Goal: Task Accomplishment & Management: Manage account settings

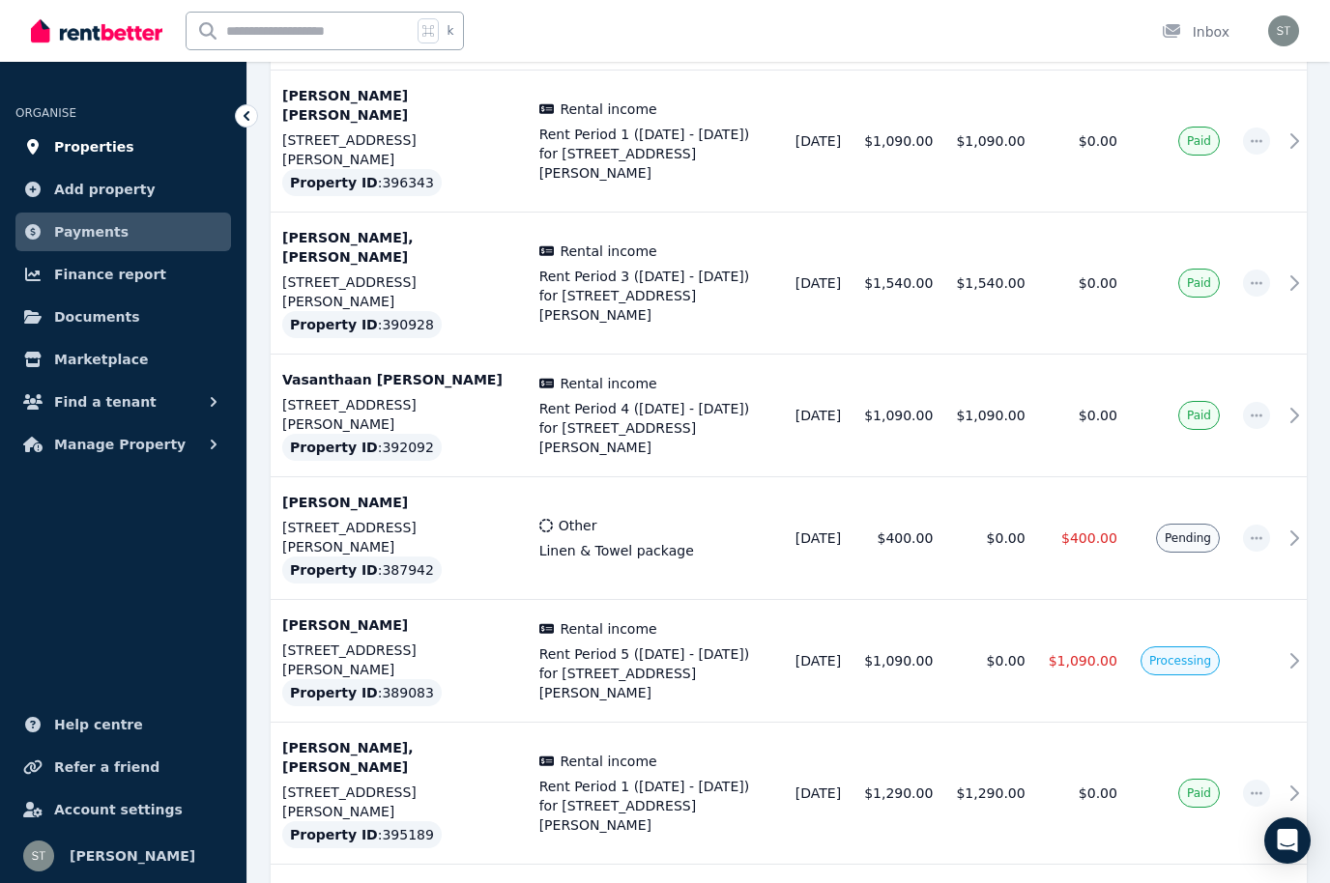
click at [98, 152] on span "Properties" at bounding box center [94, 146] width 80 height 23
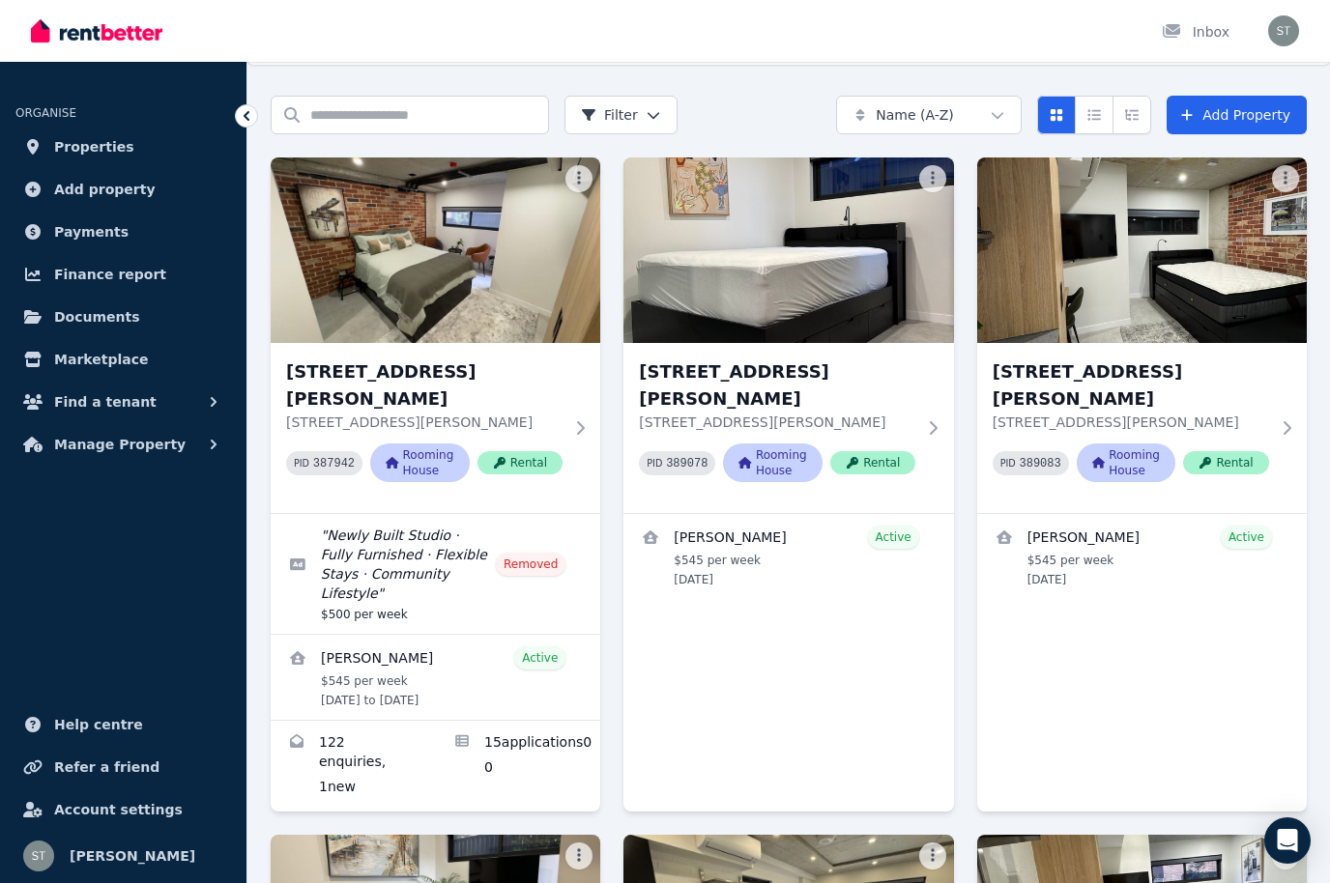
scroll to position [52, 0]
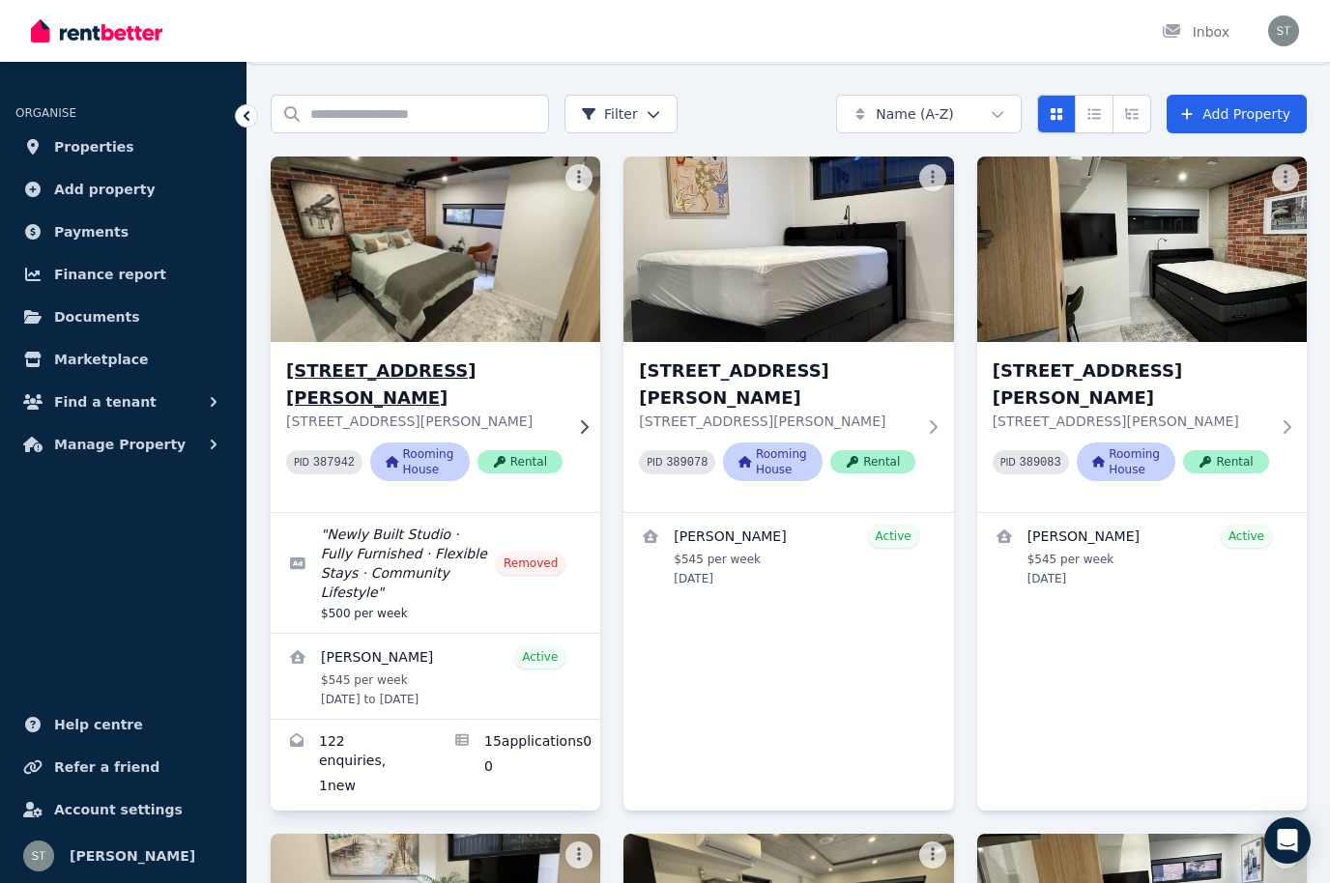
click at [446, 282] on img at bounding box center [435, 249] width 346 height 195
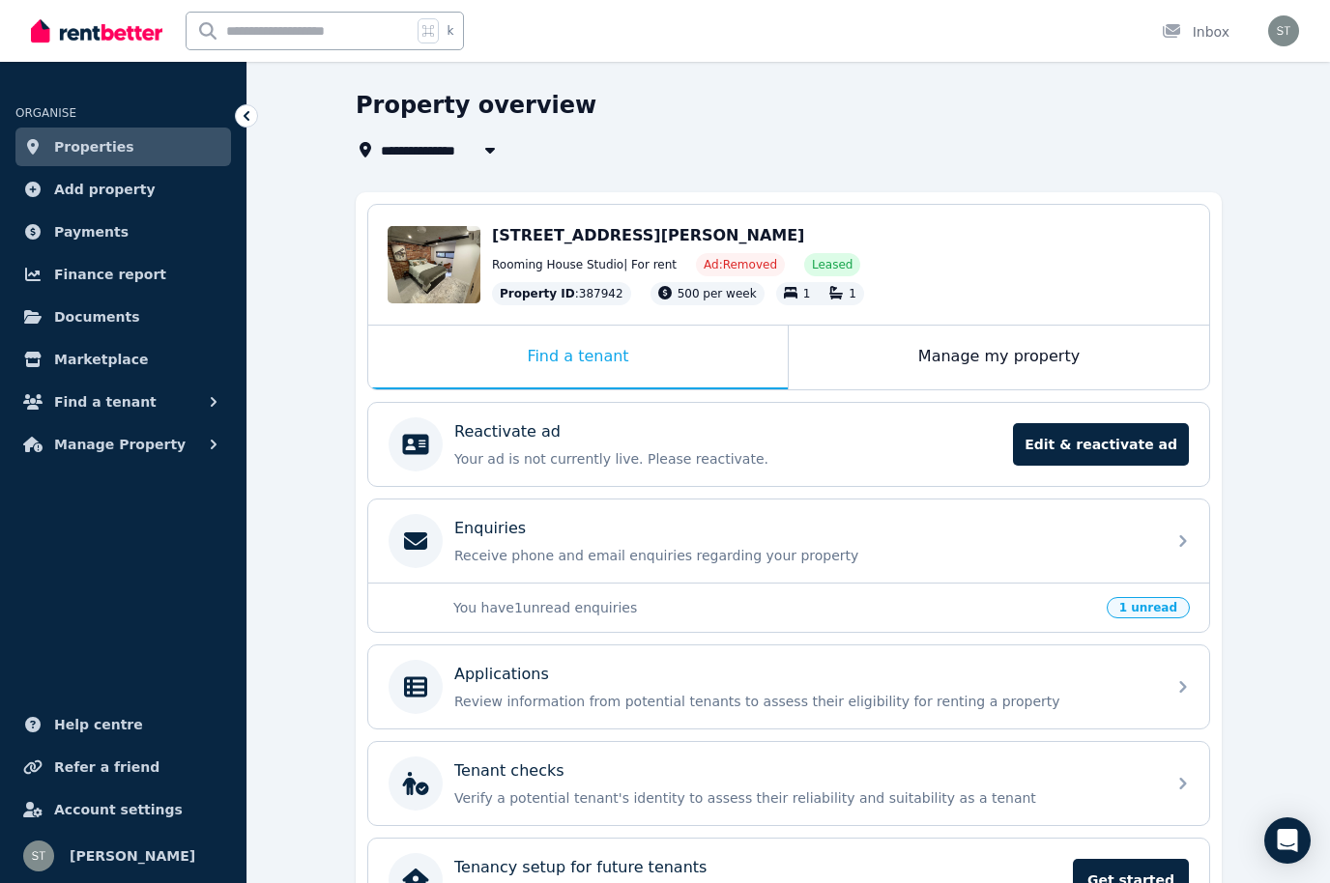
scroll to position [115, 0]
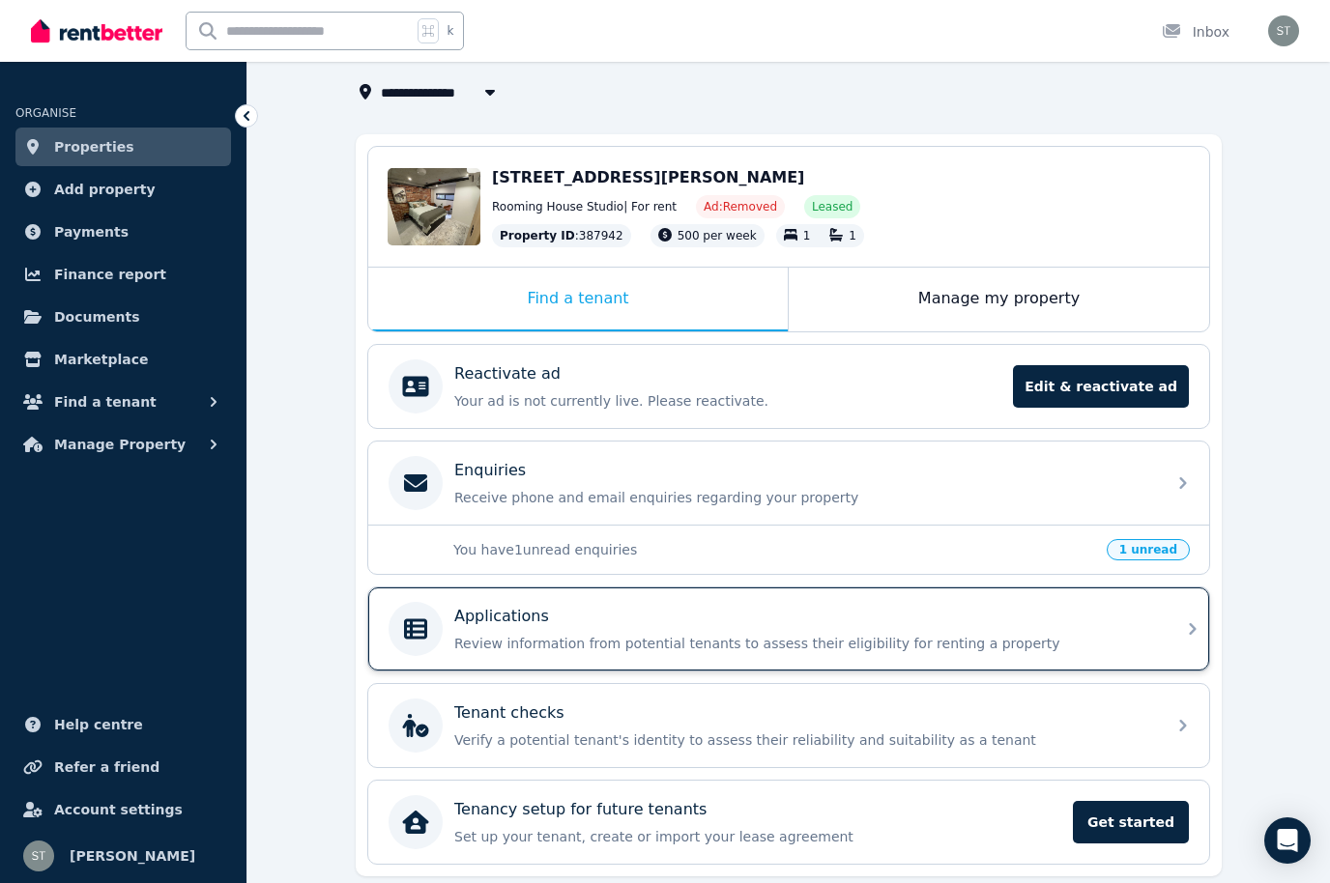
click at [570, 616] on div "Applications" at bounding box center [804, 616] width 700 height 23
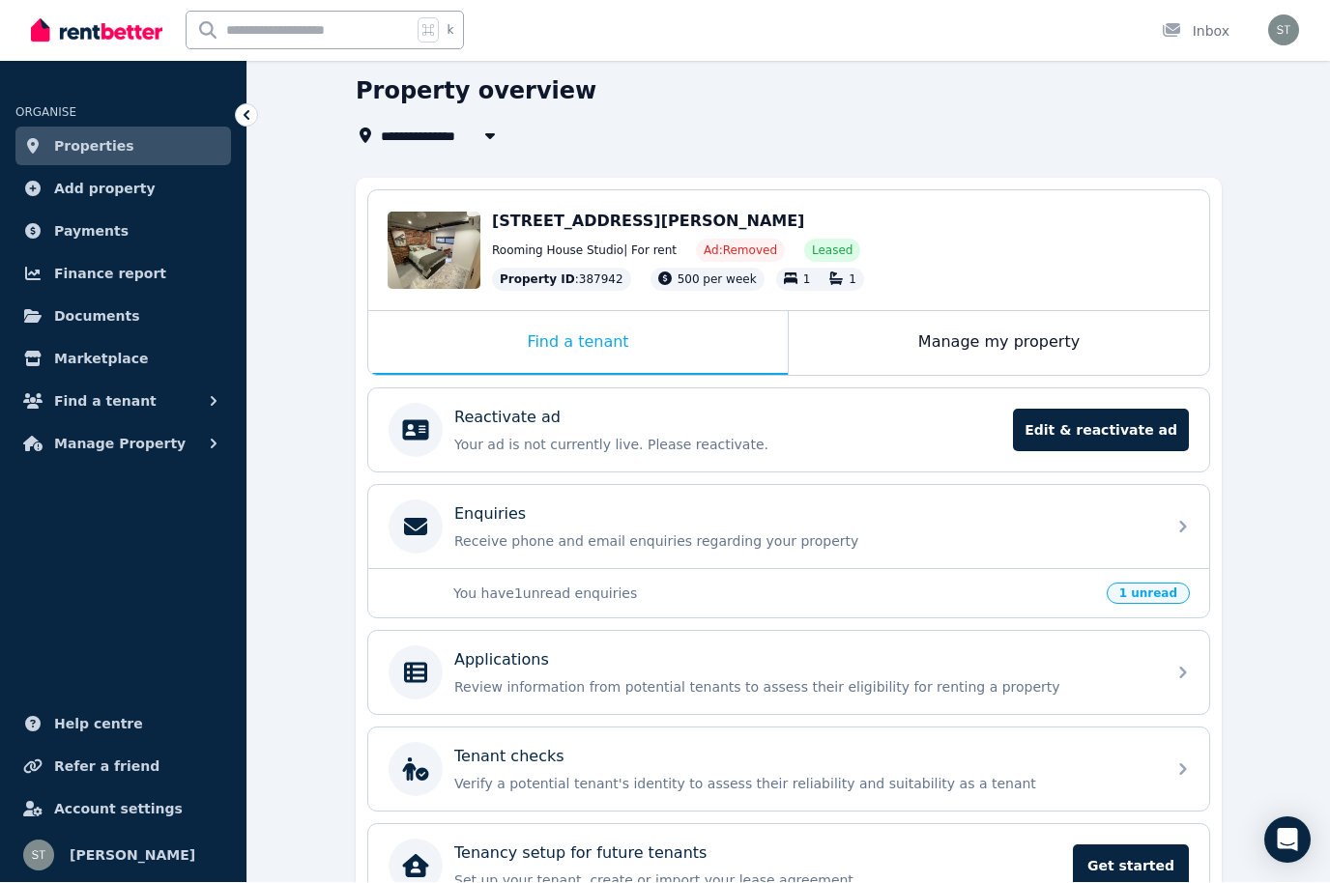
scroll to position [72, 0]
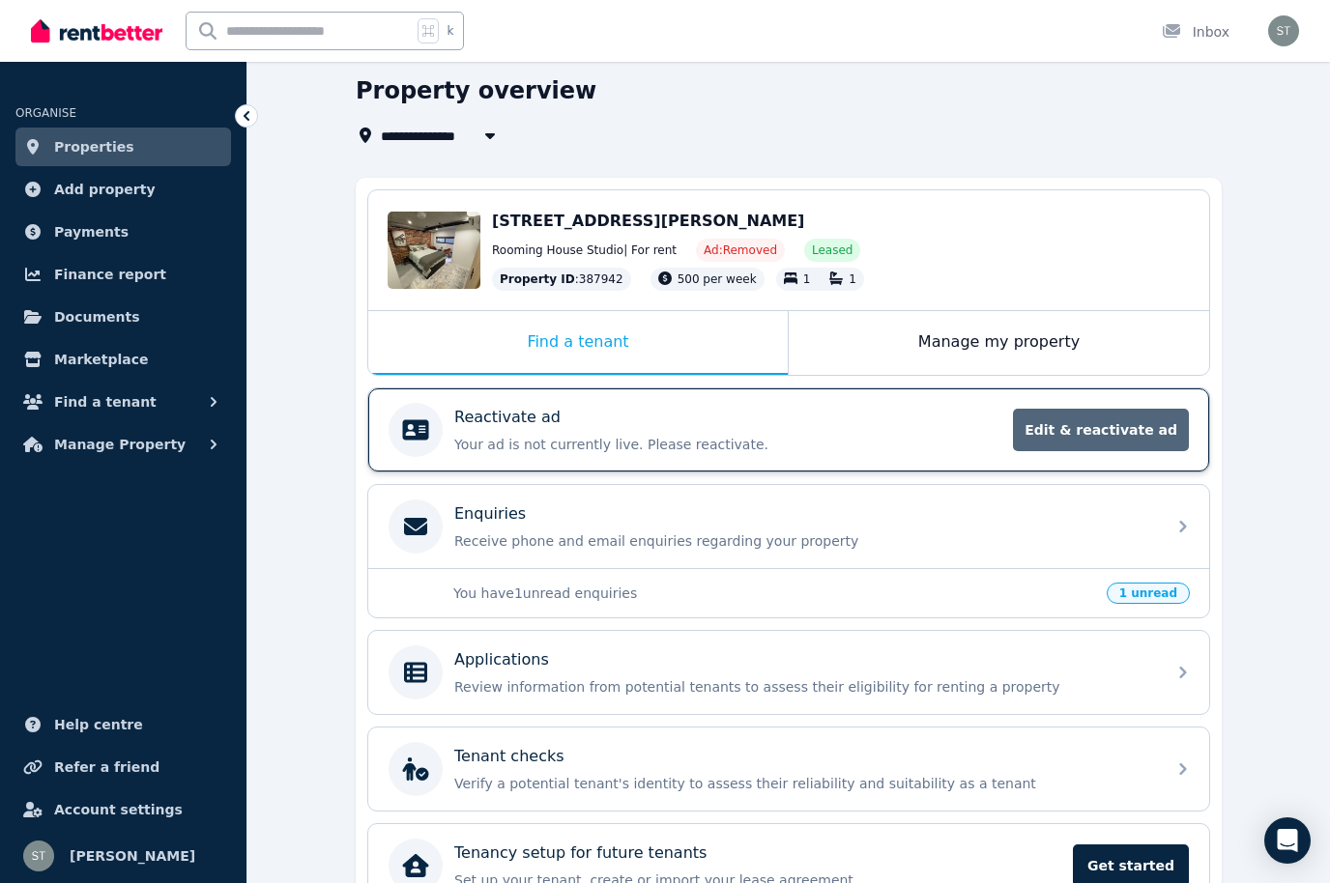
click at [1123, 426] on span "Edit & reactivate ad" at bounding box center [1101, 430] width 176 height 43
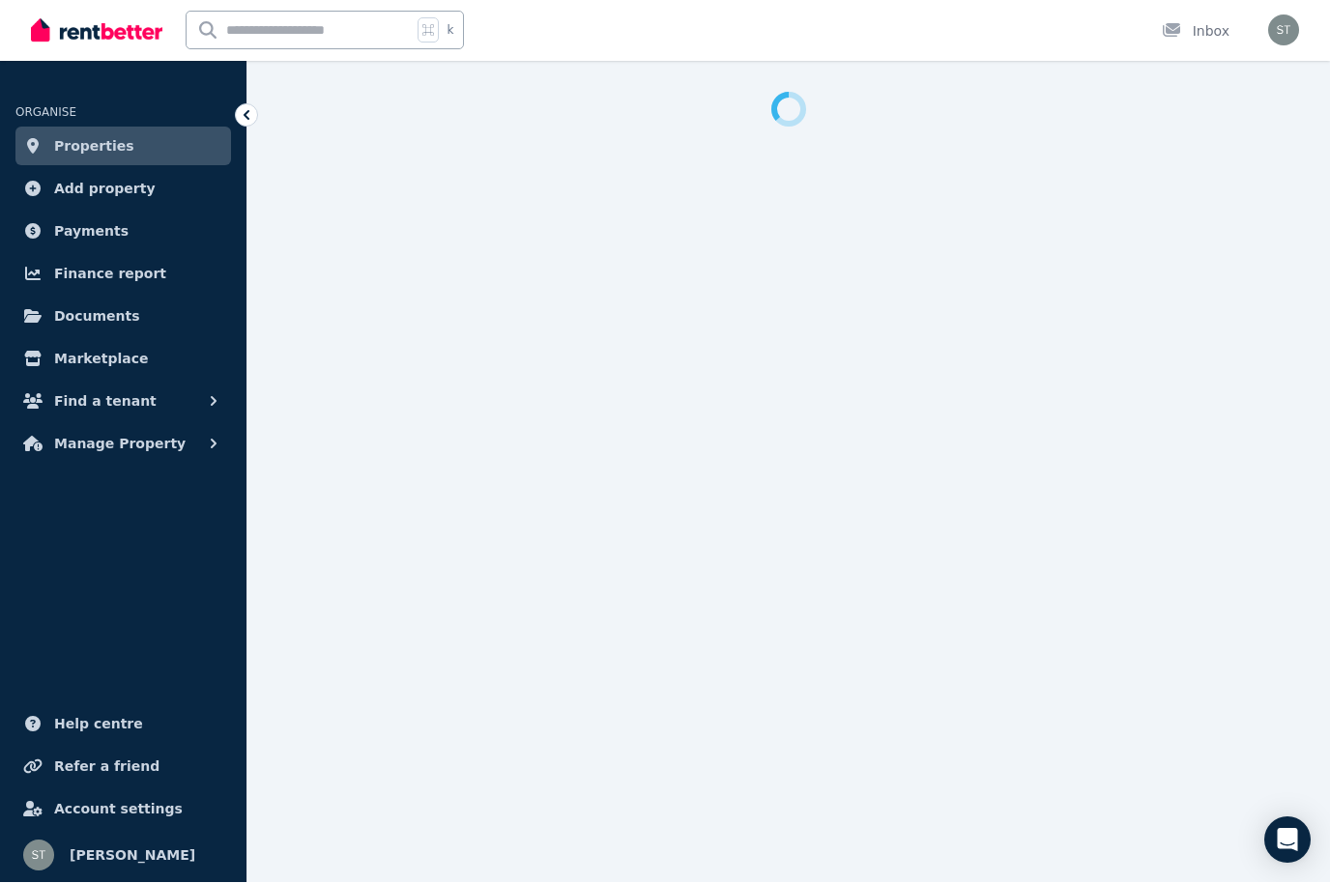
select select "**********"
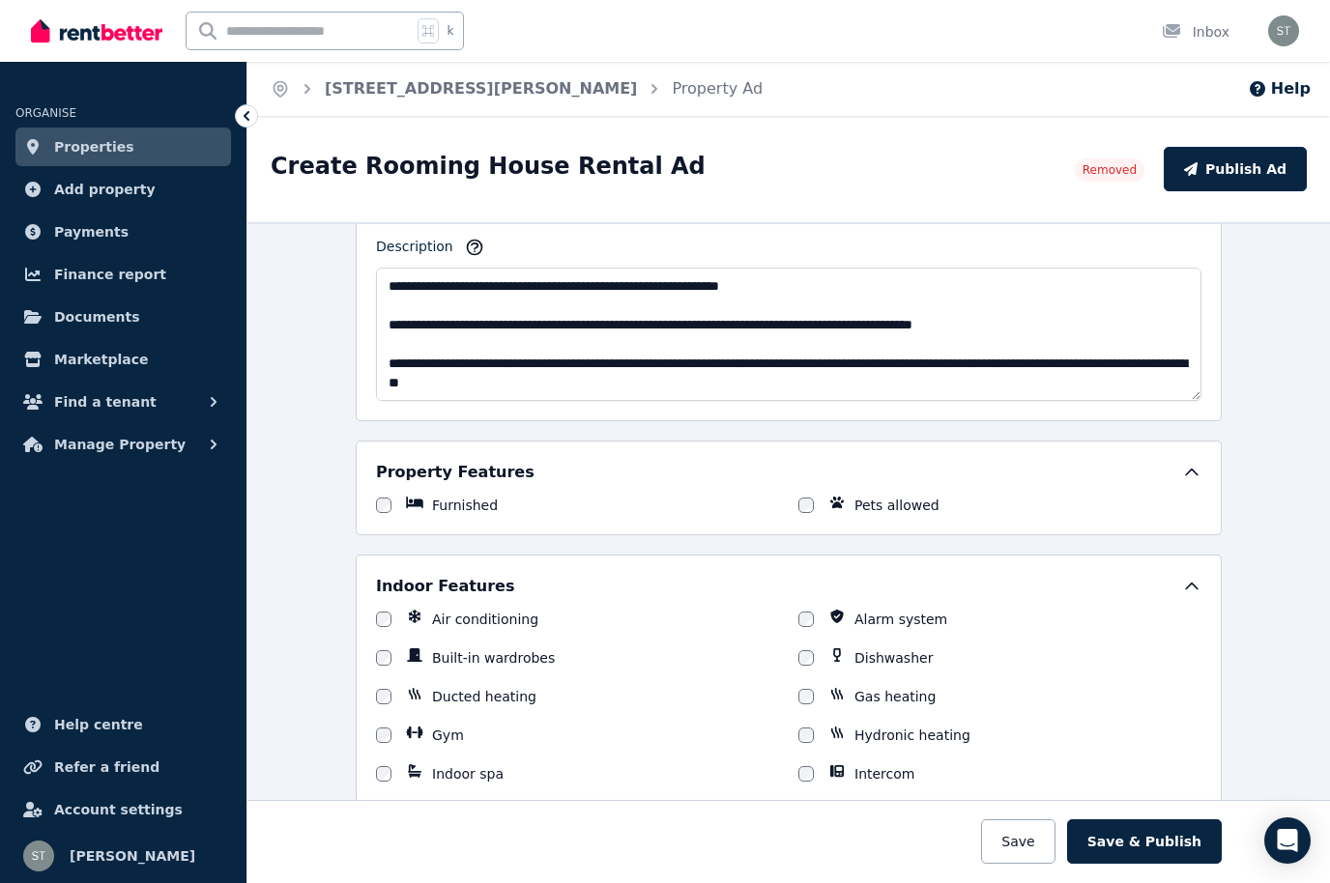
scroll to position [967, 0]
click at [113, 404] on span "Find a tenant" at bounding box center [105, 401] width 102 height 23
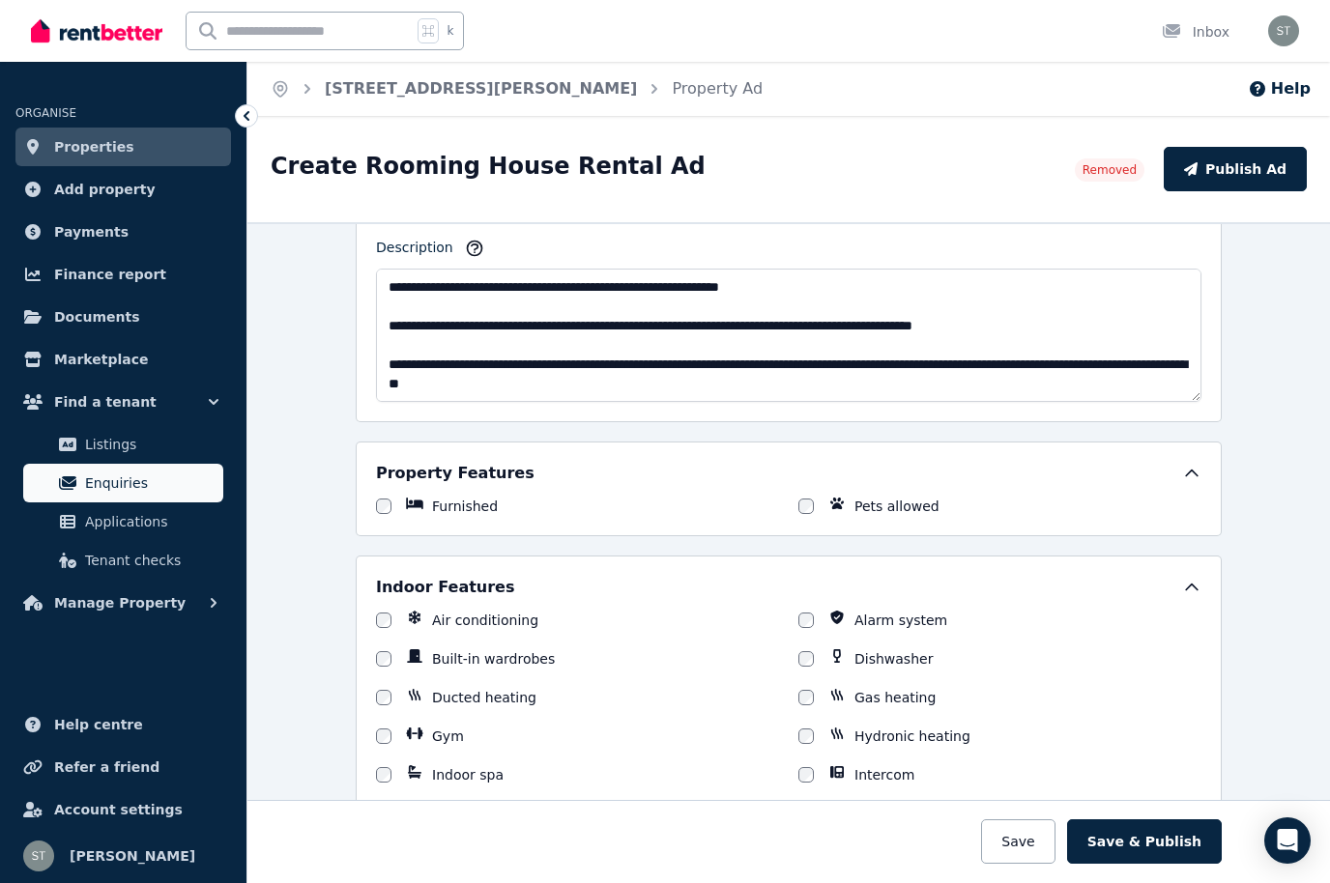
click at [125, 478] on span "Enquiries" at bounding box center [150, 483] width 130 height 23
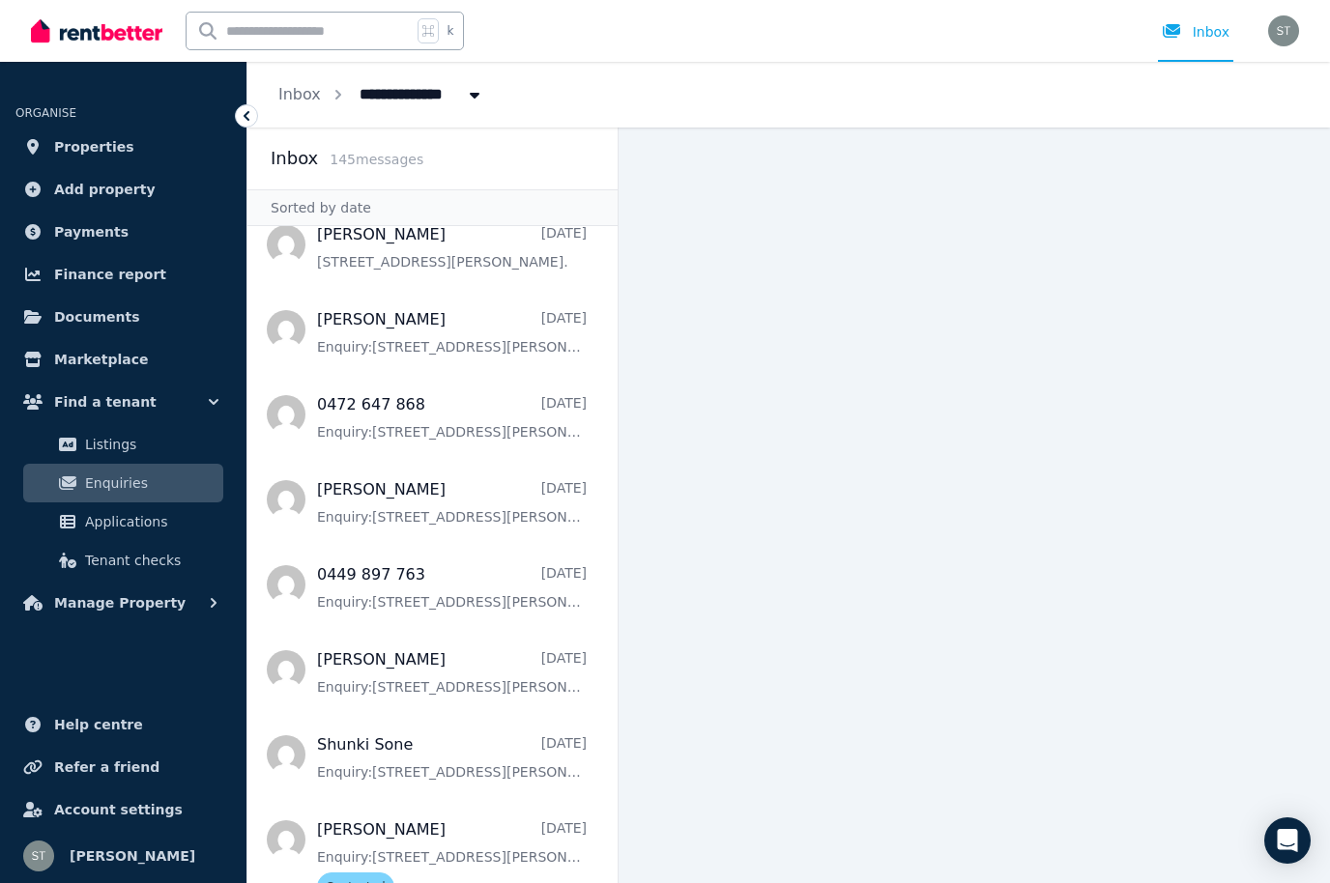
scroll to position [451, 0]
click at [79, 234] on span "Payments" at bounding box center [91, 231] width 74 height 23
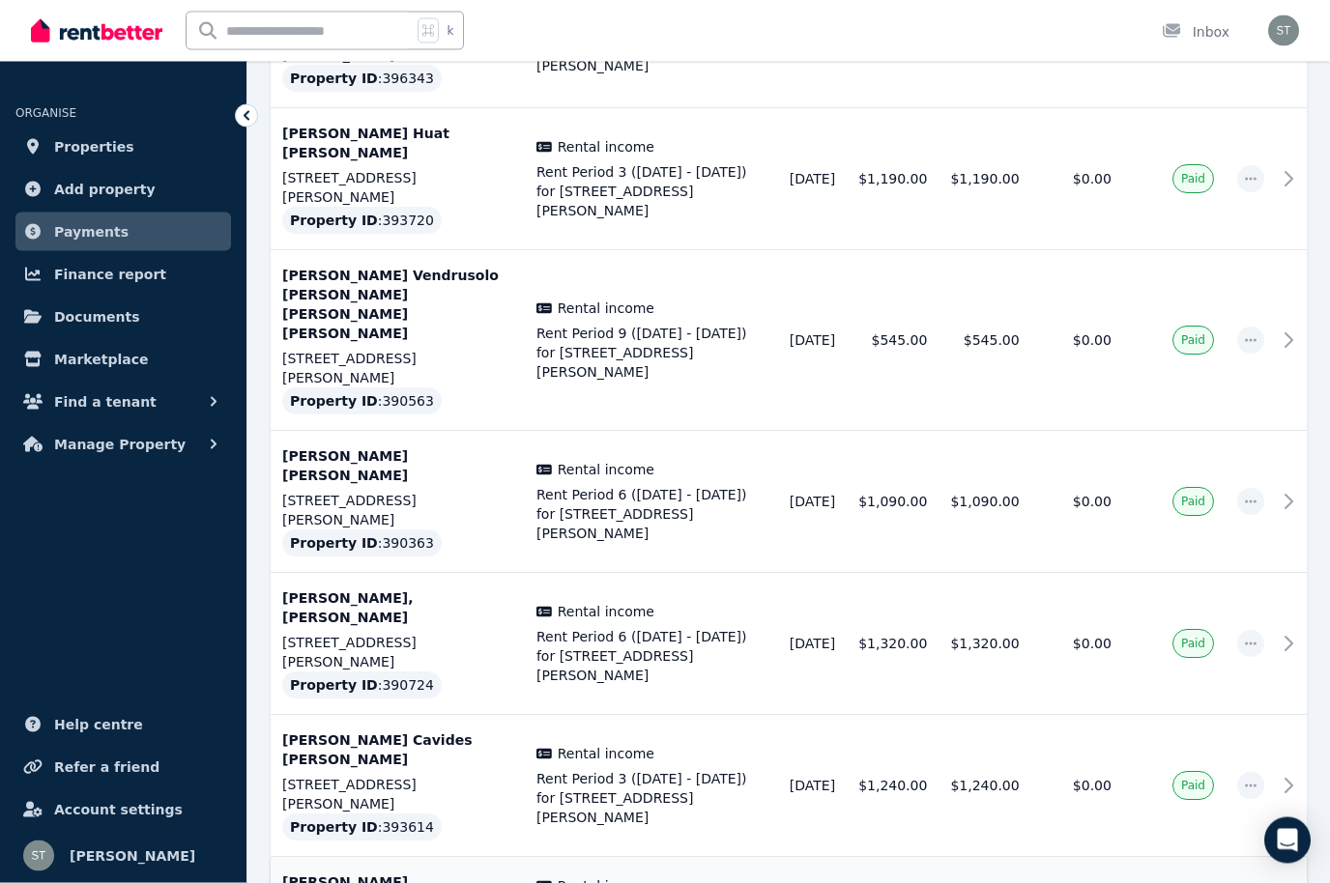
scroll to position [668, 0]
click at [389, 873] on p "[PERSON_NAME]" at bounding box center [397, 882] width 231 height 19
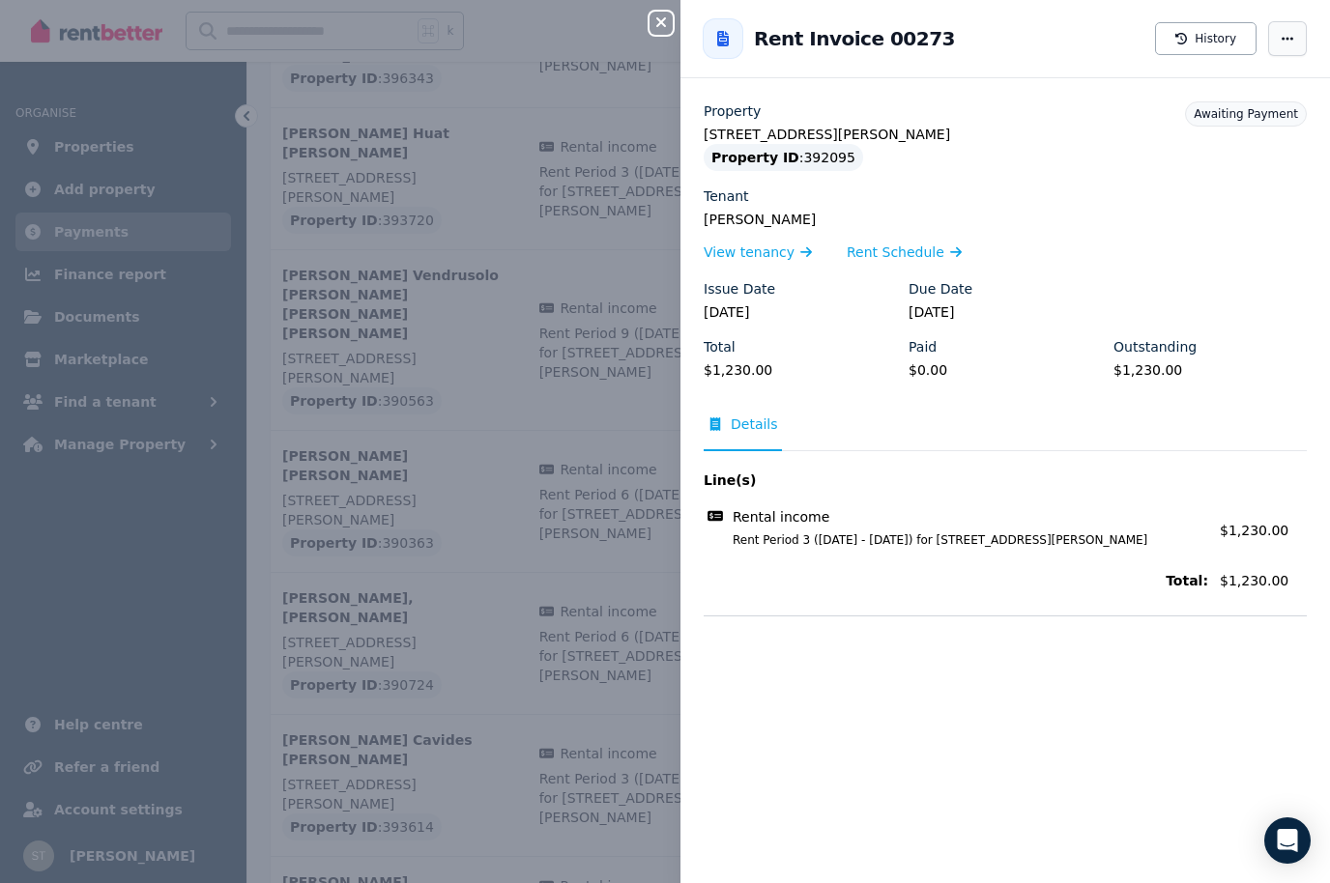
click at [1298, 35] on span "button" at bounding box center [1287, 38] width 39 height 35
click at [1209, 43] on button "History" at bounding box center [1205, 38] width 101 height 33
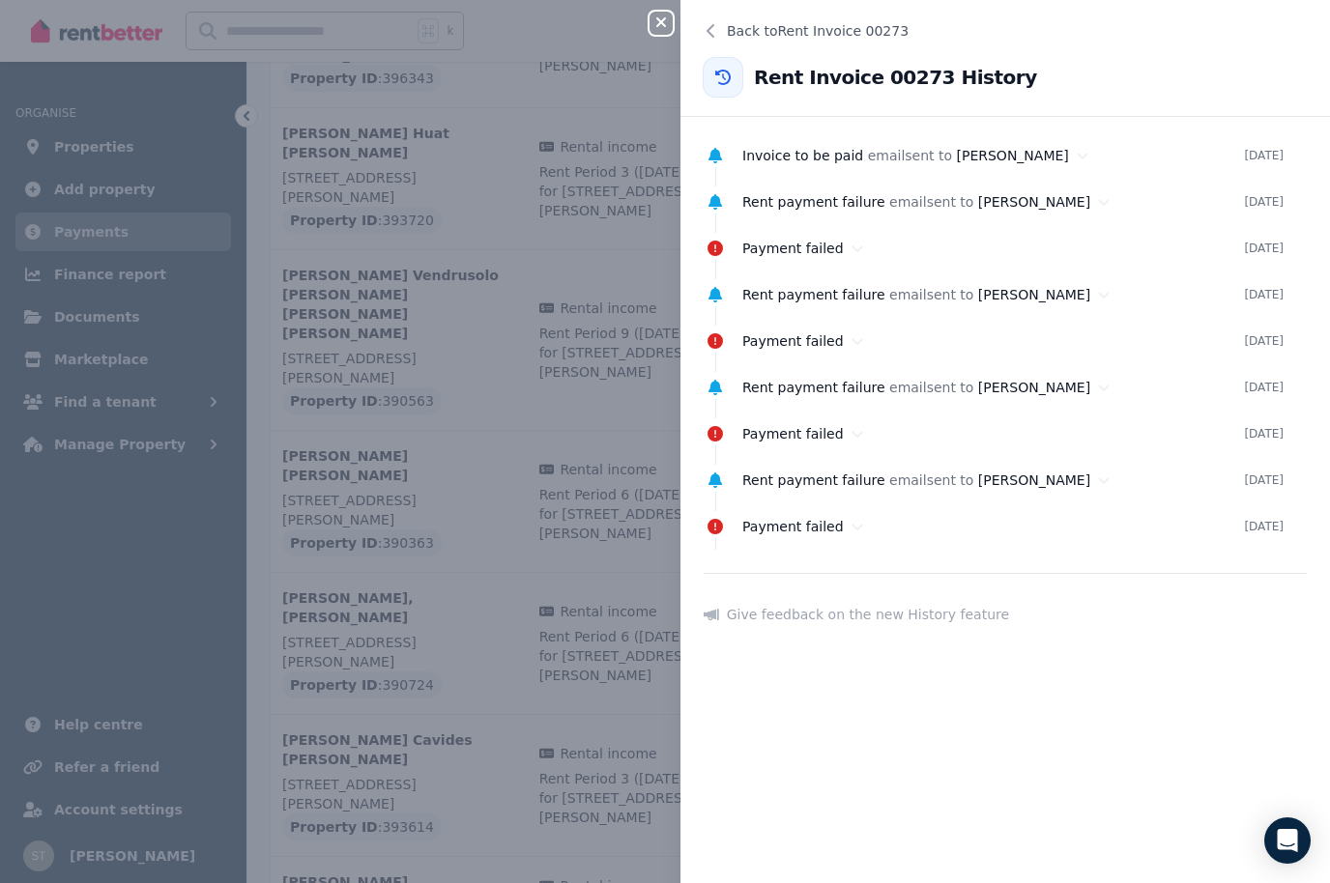
click at [659, 8] on div "Close panel" at bounding box center [668, 17] width 39 height 35
click at [665, 16] on icon "button" at bounding box center [660, 21] width 23 height 15
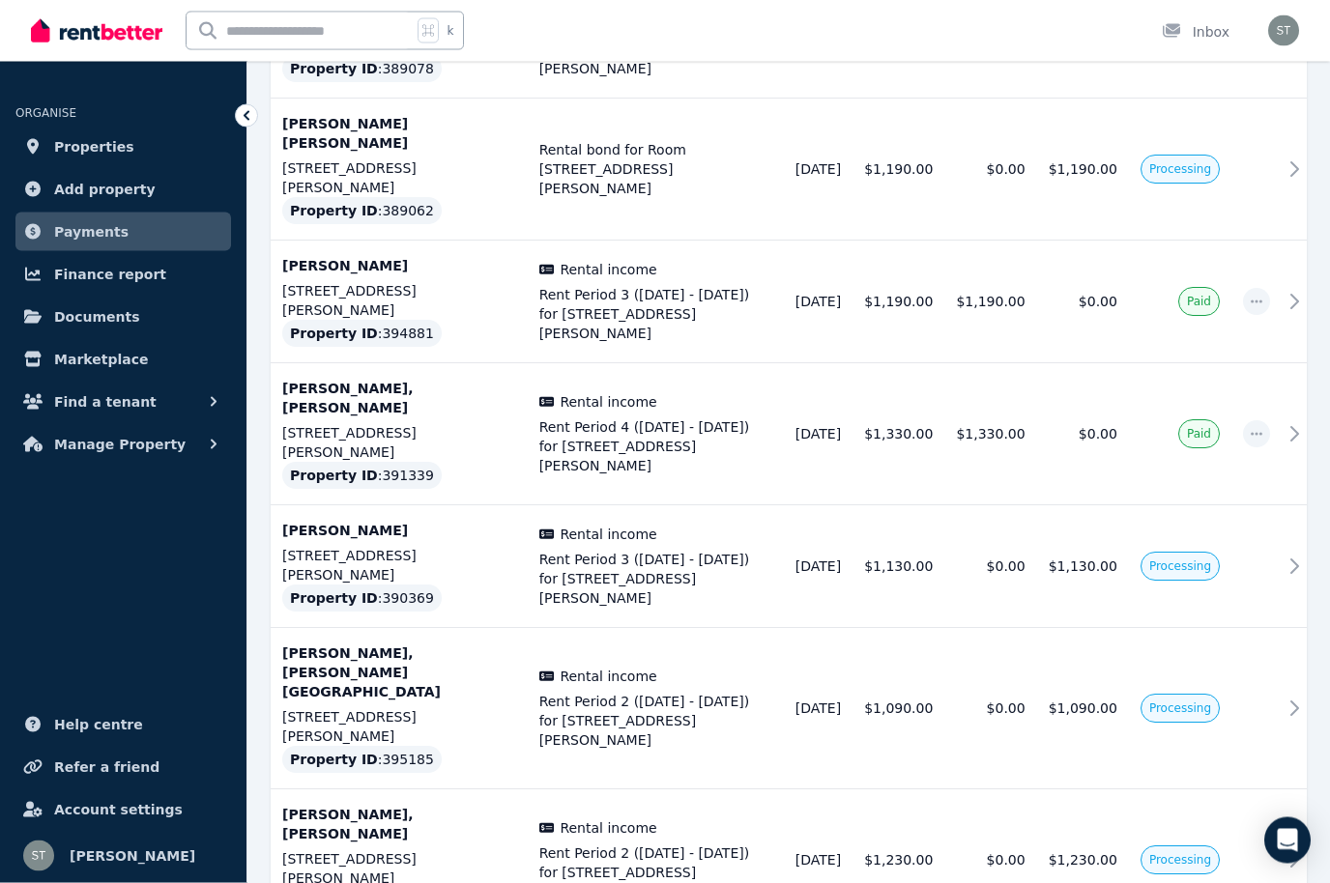
scroll to position [4605, 0]
